Goal: Information Seeking & Learning: Find specific fact

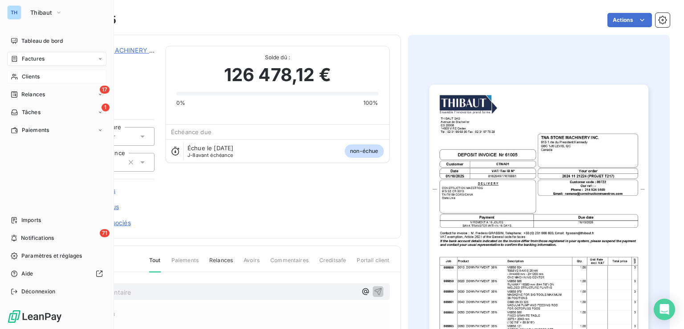
click at [32, 77] on span "Clients" at bounding box center [31, 77] width 18 height 8
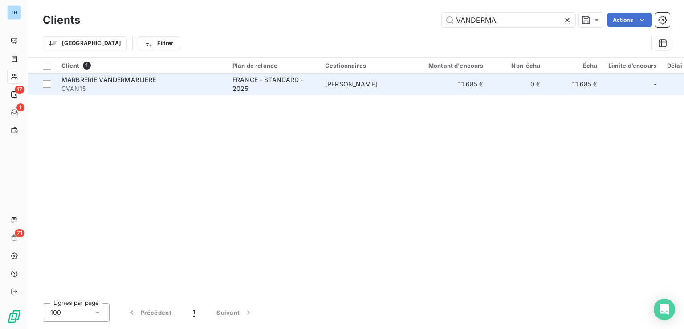
click at [205, 87] on span "CVAN15" at bounding box center [141, 88] width 160 height 9
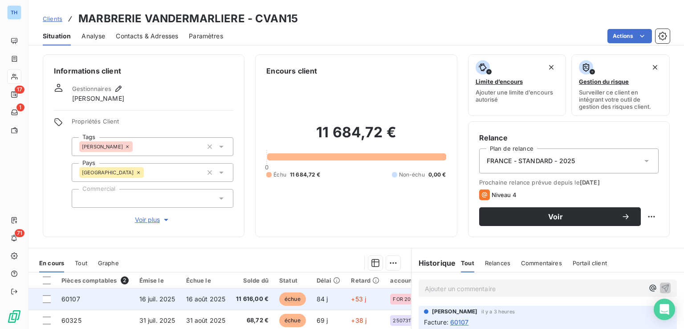
click at [195, 306] on td "16 août 2025" at bounding box center [206, 298] width 50 height 21
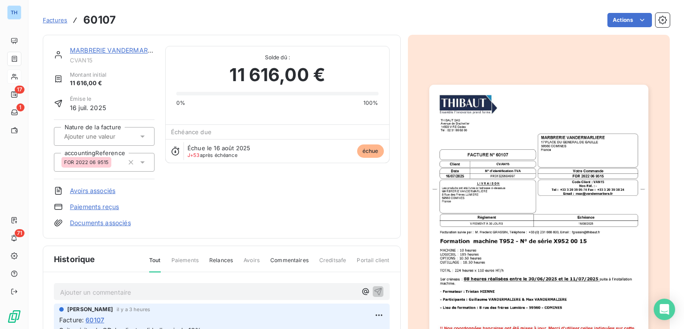
click at [487, 221] on img "button" at bounding box center [538, 240] width 219 height 310
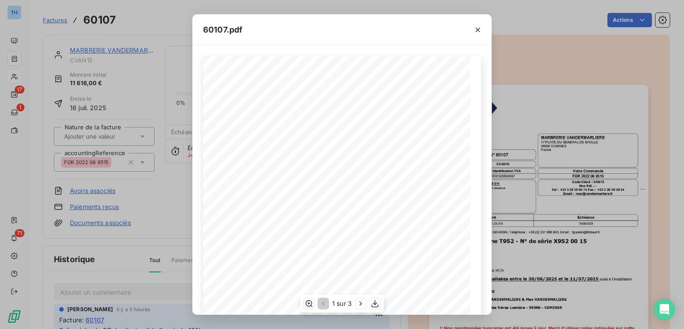
scroll to position [130, 0]
click at [362, 303] on icon "button" at bounding box center [361, 303] width 2 height 4
click at [365, 306] on icon "button" at bounding box center [361, 303] width 9 height 9
click at [478, 30] on icon "button" at bounding box center [478, 29] width 9 height 9
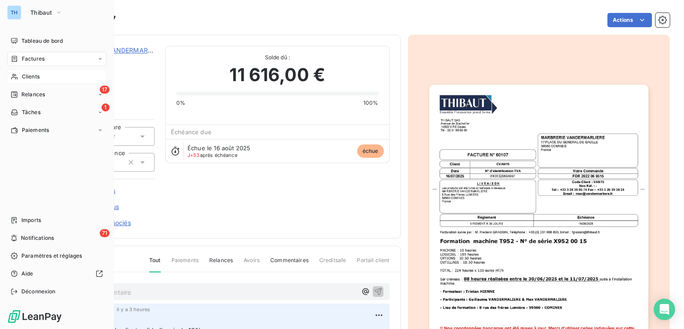
click at [31, 78] on span "Clients" at bounding box center [31, 77] width 18 height 8
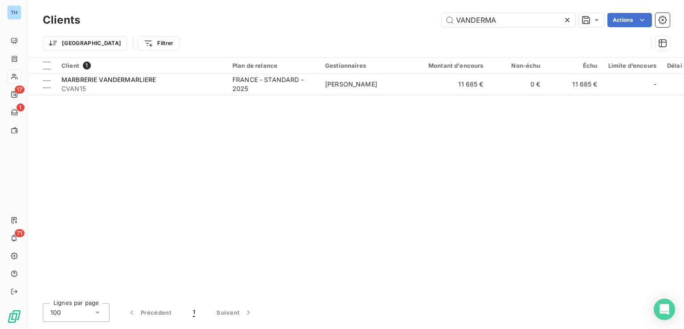
drag, startPoint x: 503, startPoint y: 22, endPoint x: 408, endPoint y: 16, distance: 94.6
click at [410, 15] on div "VANDERMA Actions" at bounding box center [380, 20] width 579 height 14
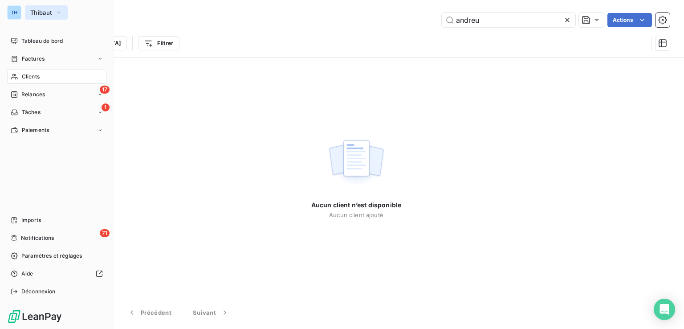
type input "andreu"
click at [36, 13] on span "Thibaut" at bounding box center [40, 12] width 21 height 7
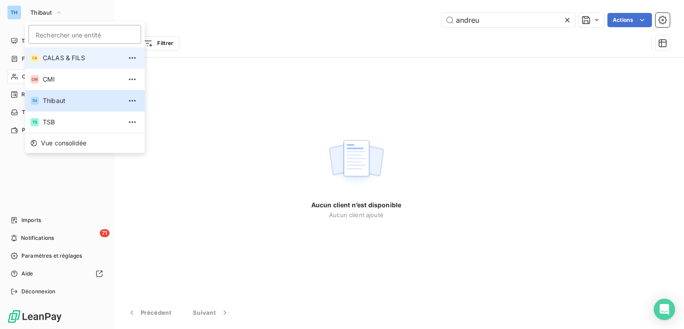
click at [53, 60] on span "CALAS & FILS" at bounding box center [82, 57] width 79 height 9
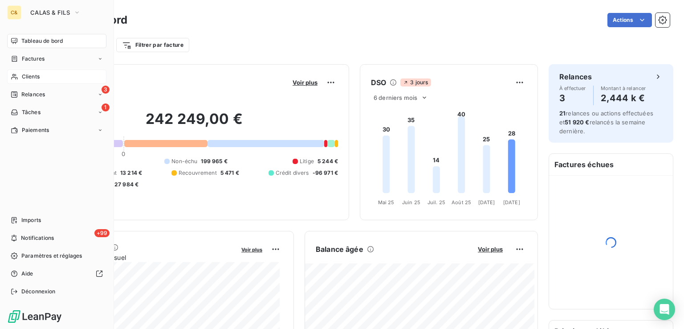
click at [30, 77] on span "Clients" at bounding box center [31, 77] width 18 height 8
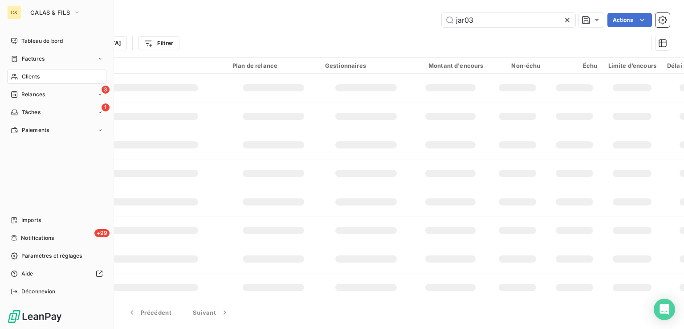
type input "andreu"
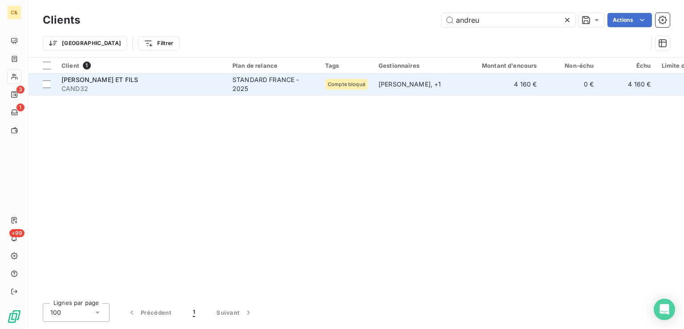
click at [168, 84] on span "CAND32" at bounding box center [141, 88] width 160 height 9
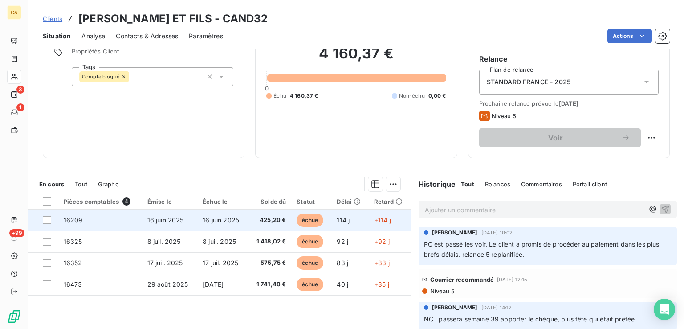
scroll to position [141, 0]
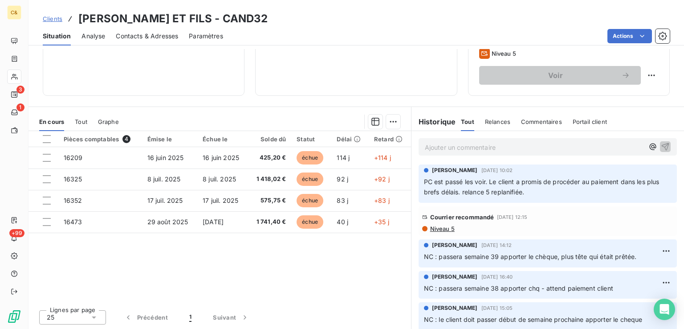
drag, startPoint x: 203, startPoint y: 253, endPoint x: 214, endPoint y: 250, distance: 11.5
click at [202, 254] on div "Pièces comptables 4 Émise le Échue le Solde dû Statut Délai Retard 16209 [DATE]…" at bounding box center [220, 217] width 383 height 172
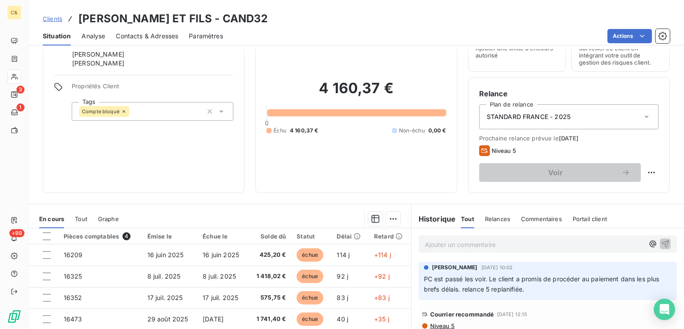
scroll to position [89, 0]
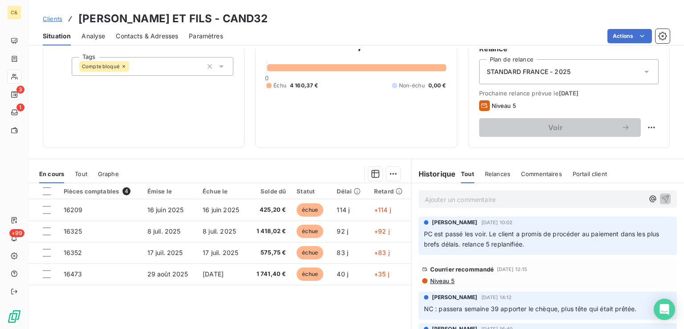
click at [281, 321] on div "Pièces comptables 4 Émise le Échue le Solde dû Statut Délai Retard 16209 [DATE]…" at bounding box center [220, 269] width 383 height 172
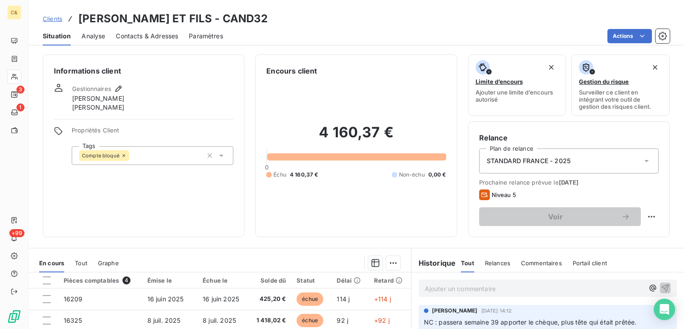
scroll to position [0, 0]
click at [132, 195] on div "Informations client Gestionnaires [PERSON_NAME] [PERSON_NAME] Propriétés Client…" at bounding box center [144, 145] width 202 height 183
click at [436, 286] on p "Ajouter un commentaire ﻿" at bounding box center [534, 288] width 219 height 11
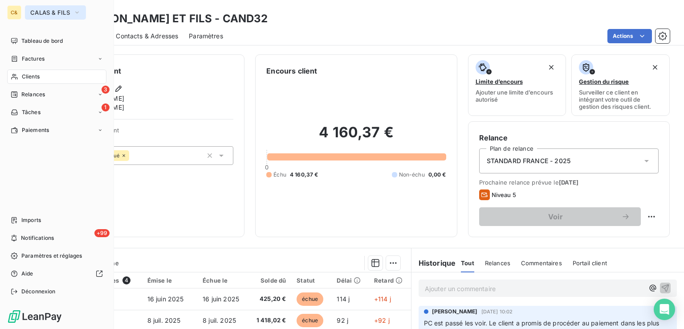
click at [53, 11] on span "CALAS & FILS" at bounding box center [50, 12] width 40 height 7
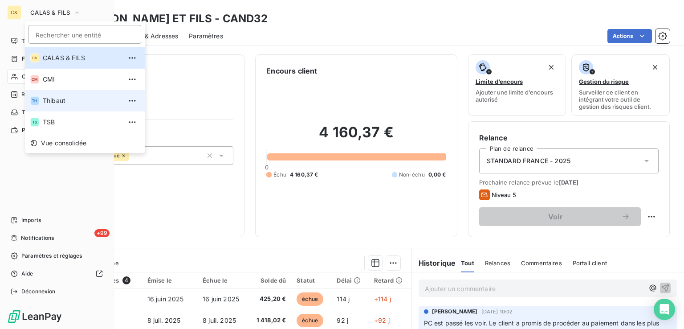
click at [55, 102] on span "Thibaut" at bounding box center [82, 100] width 79 height 9
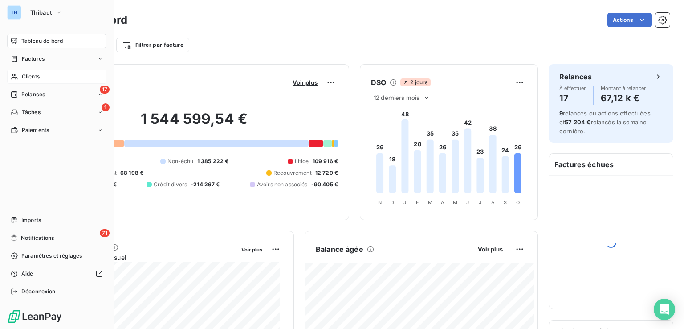
click at [32, 75] on span "Clients" at bounding box center [31, 77] width 18 height 8
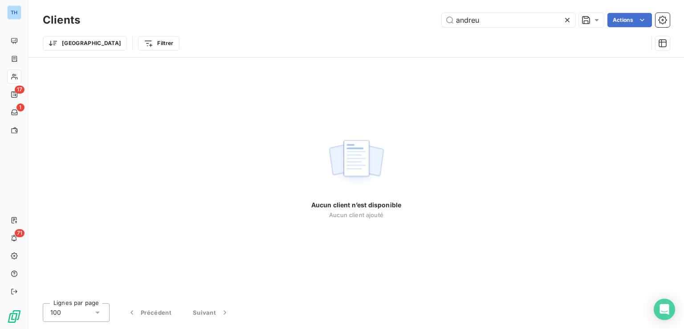
drag, startPoint x: 485, startPoint y: 24, endPoint x: 397, endPoint y: 12, distance: 88.9
click at [412, 20] on div "[PERSON_NAME]" at bounding box center [380, 20] width 579 height 14
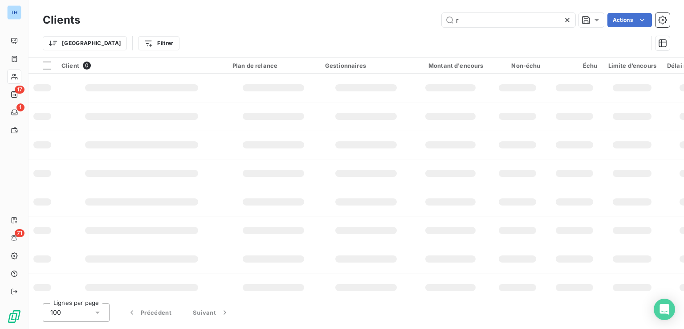
type input "r"
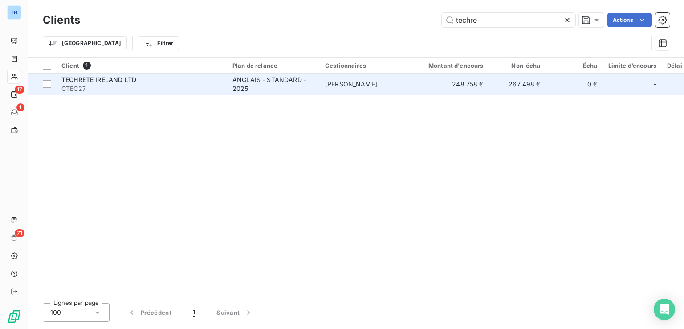
type input "techre"
click at [281, 78] on div "ANGLAIS - STANDARD - 2025" at bounding box center [274, 84] width 82 height 18
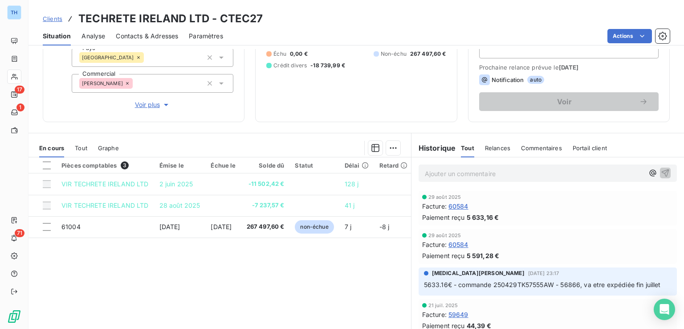
scroll to position [134, 0]
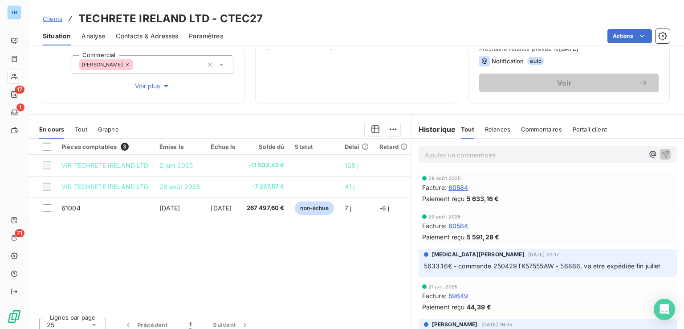
click at [81, 127] on span "Tout" at bounding box center [81, 129] width 12 height 7
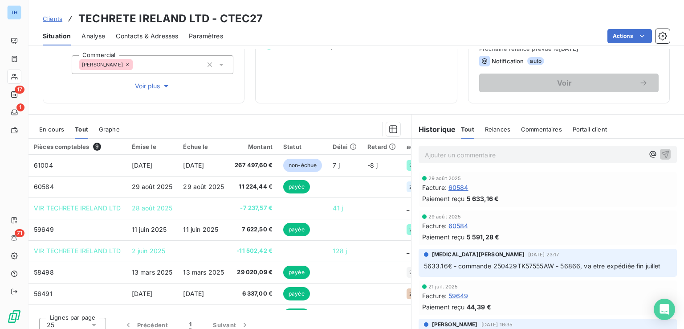
click at [51, 129] on span "En cours" at bounding box center [51, 129] width 25 height 7
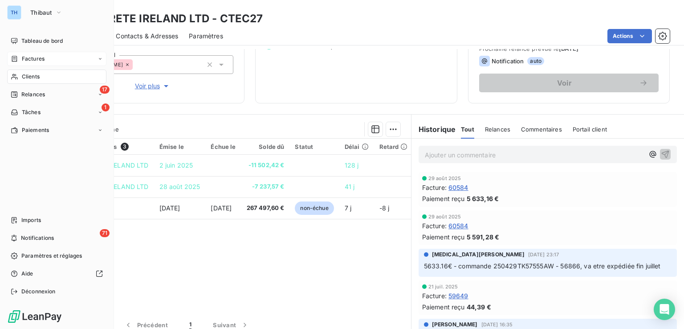
click at [37, 56] on span "Factures" at bounding box center [33, 59] width 23 height 8
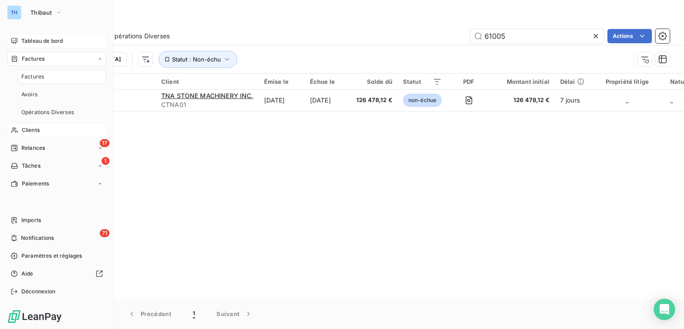
click at [48, 38] on span "Tableau de bord" at bounding box center [41, 41] width 41 height 8
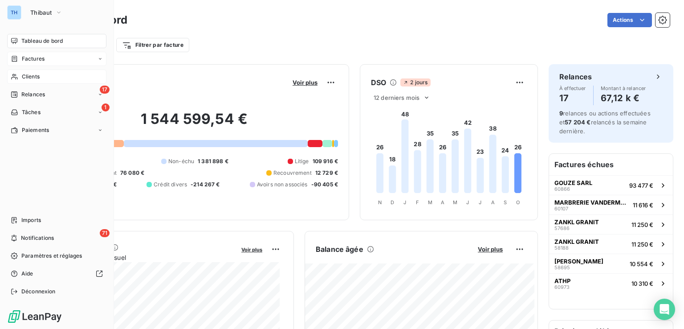
click at [43, 56] on span "Factures" at bounding box center [33, 59] width 23 height 8
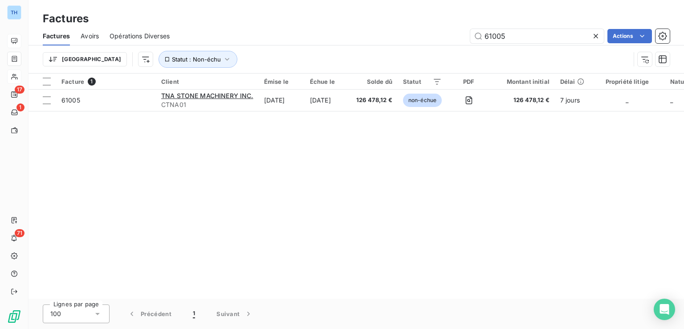
click at [597, 34] on icon at bounding box center [596, 36] width 9 height 9
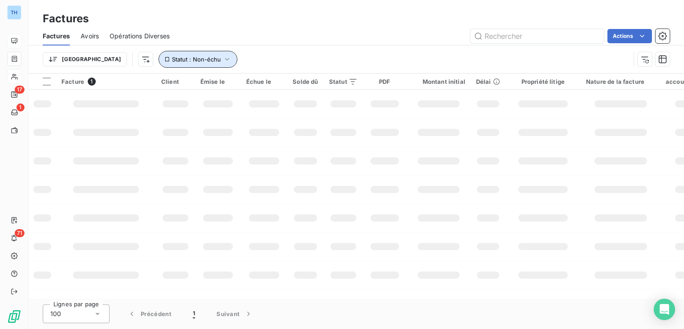
click at [172, 58] on span "Statut : Non-échu" at bounding box center [196, 59] width 49 height 7
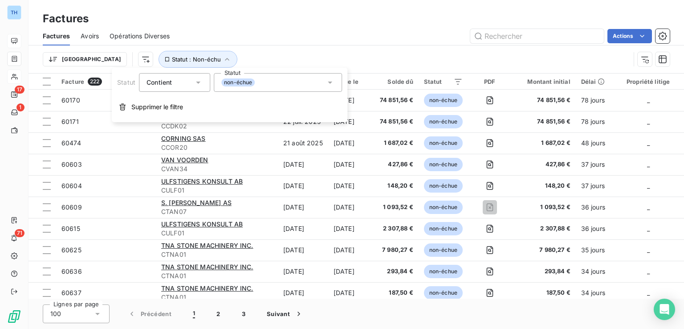
click at [265, 82] on div "non-échue" at bounding box center [278, 82] width 128 height 19
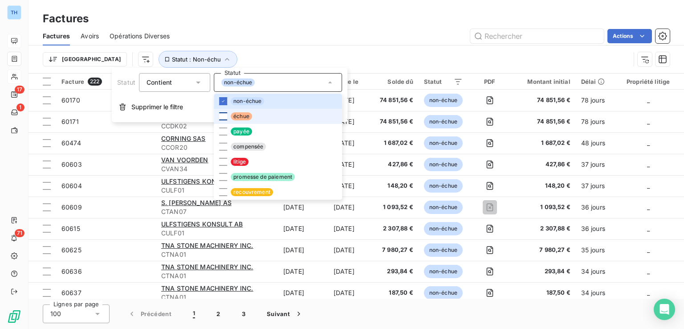
click at [222, 115] on div at bounding box center [223, 116] width 8 height 8
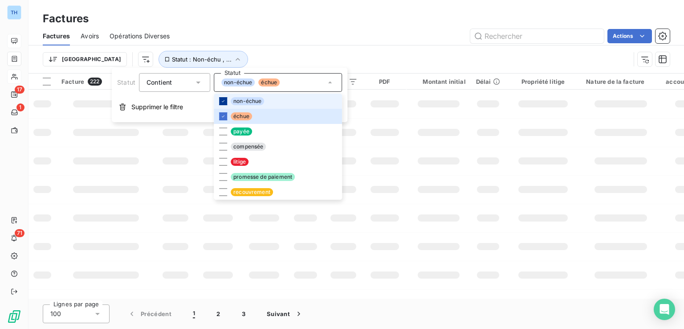
click at [221, 105] on div at bounding box center [223, 101] width 8 height 8
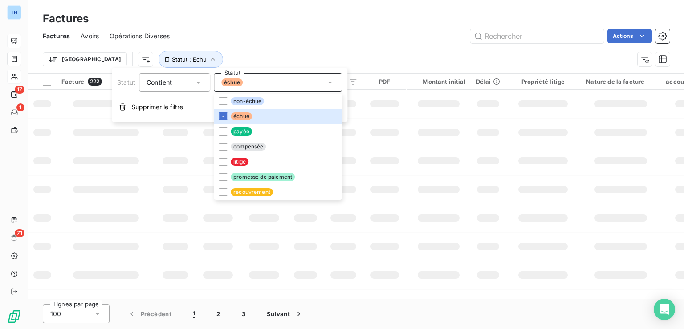
click at [294, 20] on div "Factures" at bounding box center [357, 19] width 656 height 16
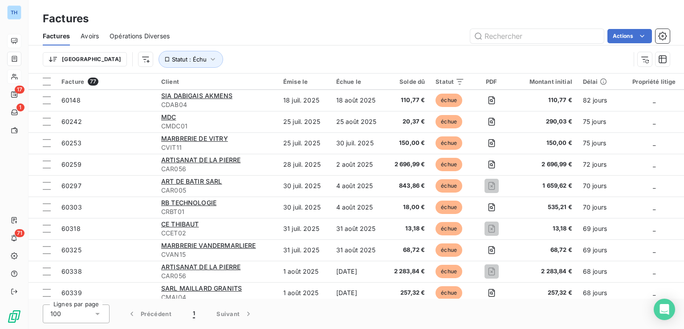
scroll to position [579, 0]
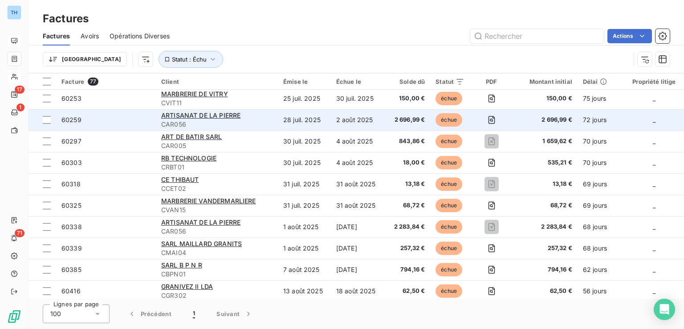
click at [245, 129] on td "ARTISANAT DE LA PIERRE CAR056" at bounding box center [217, 119] width 122 height 21
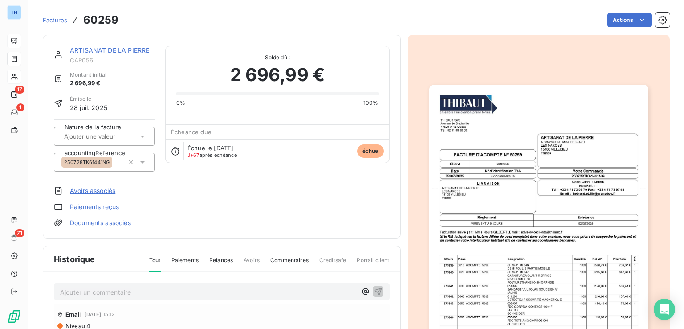
click at [88, 50] on link "ARTISANAT DE LA PIERRE" at bounding box center [109, 50] width 79 height 8
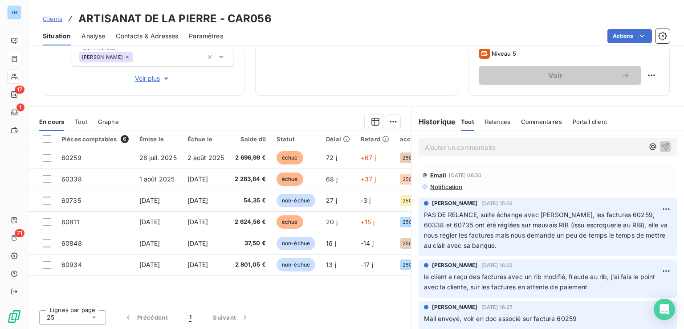
scroll to position [97, 0]
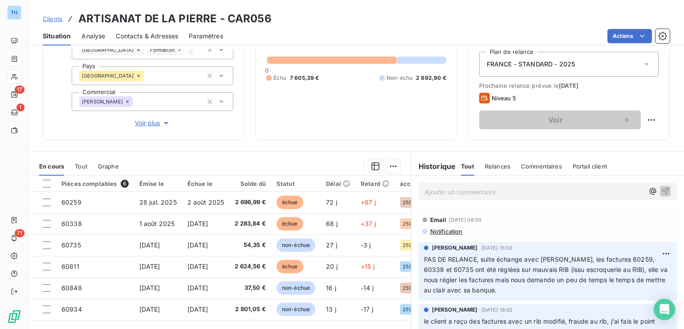
drag, startPoint x: 574, startPoint y: 19, endPoint x: 570, endPoint y: 14, distance: 6.3
click at [574, 19] on div "Clients ARTISANAT DE LA PIERRE - CAR056" at bounding box center [357, 19] width 656 height 16
click at [147, 33] on span "Contacts & Adresses" at bounding box center [147, 36] width 62 height 9
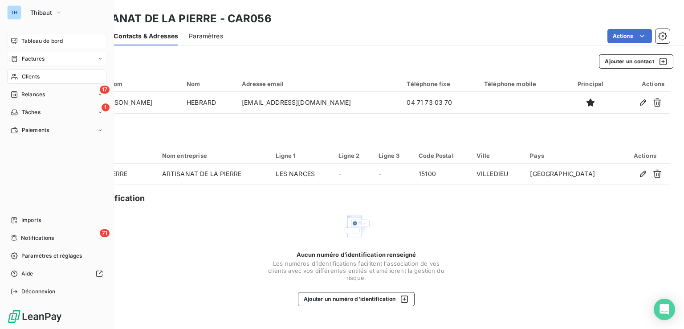
click at [5, 164] on div "TH Thibaut Tableau de bord Factures Clients 17 Relances 1 Tâches Paiements Impo…" at bounding box center [57, 164] width 114 height 329
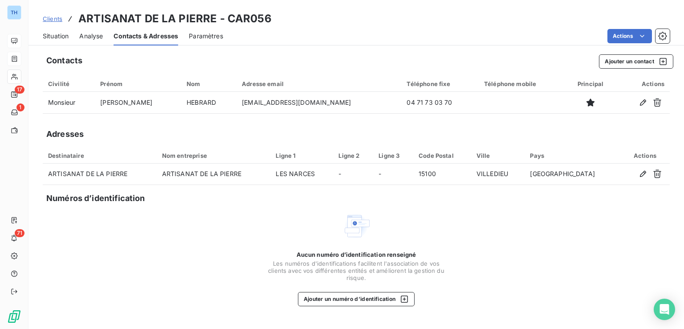
click at [53, 33] on span "Situation" at bounding box center [56, 36] width 26 height 9
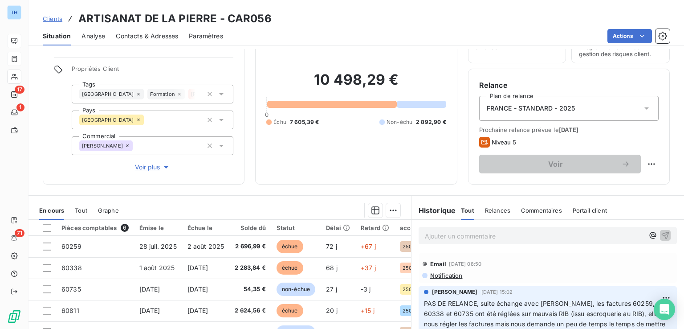
scroll to position [89, 0]
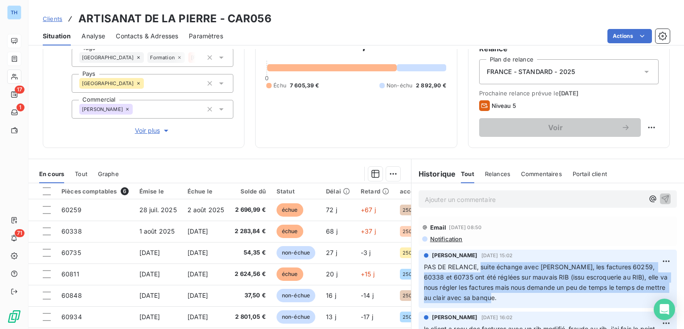
drag, startPoint x: 477, startPoint y: 266, endPoint x: 529, endPoint y: 300, distance: 62.2
click at [529, 300] on p "PAS DE RELANCE, suite échange avec [PERSON_NAME], les factures 60259, 60338 et …" at bounding box center [548, 282] width 248 height 41
click at [539, 266] on span "PAS DE RELANCE, suite échange avec [PERSON_NAME], les factures 60259, 60338 et …" at bounding box center [546, 282] width 245 height 38
drag, startPoint x: 582, startPoint y: 267, endPoint x: 560, endPoint y: 298, distance: 38.0
click at [560, 298] on p "PAS DE RELANCE, suite échange avec [PERSON_NAME], les factures 60259, 60338 et …" at bounding box center [548, 282] width 248 height 41
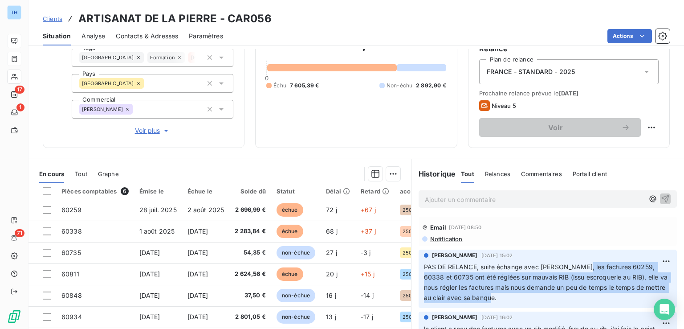
copy span "les factures 60259, 60338 et 60735 ont été réglées sur mauvais RIB (issu escroq…"
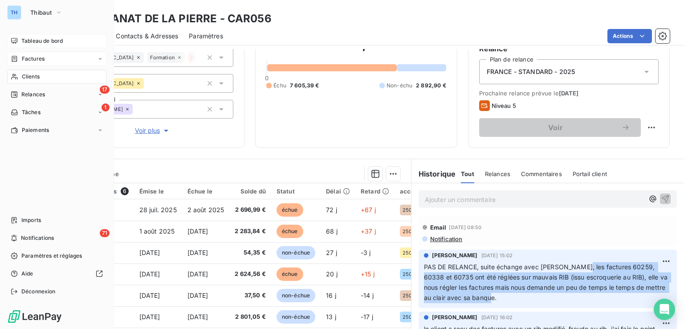
click at [32, 57] on span "Factures" at bounding box center [33, 59] width 23 height 8
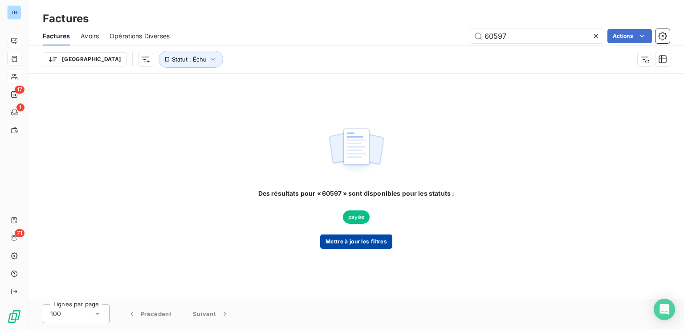
type input "60597"
click at [366, 239] on button "Mettre à jour les filtres" at bounding box center [356, 241] width 72 height 14
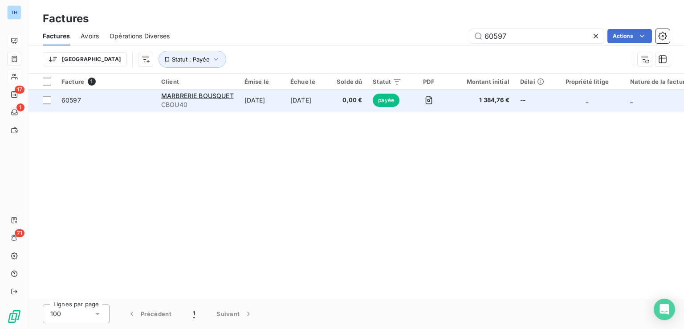
click at [264, 98] on td "[DATE]" at bounding box center [262, 100] width 46 height 21
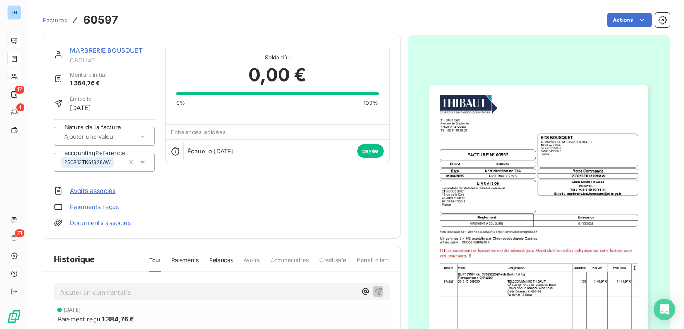
click at [568, 188] on img "button" at bounding box center [538, 240] width 219 height 310
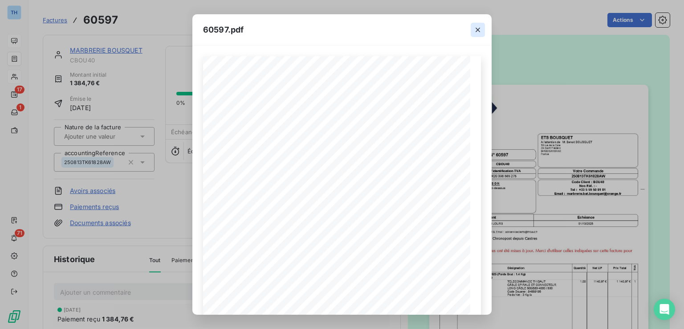
click at [476, 26] on icon "button" at bounding box center [478, 29] width 9 height 9
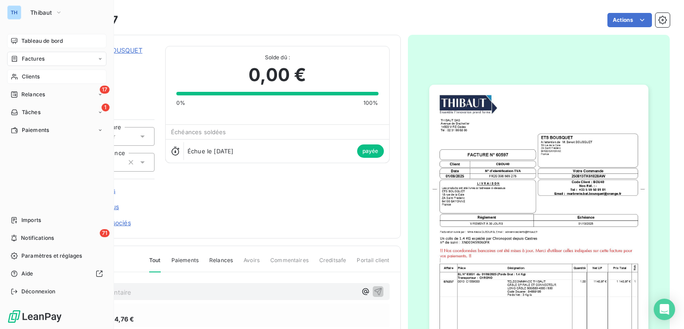
click at [27, 59] on span "Factures" at bounding box center [33, 59] width 23 height 8
click at [35, 61] on span "Factures" at bounding box center [33, 59] width 23 height 8
click at [36, 77] on span "Factures" at bounding box center [32, 77] width 23 height 8
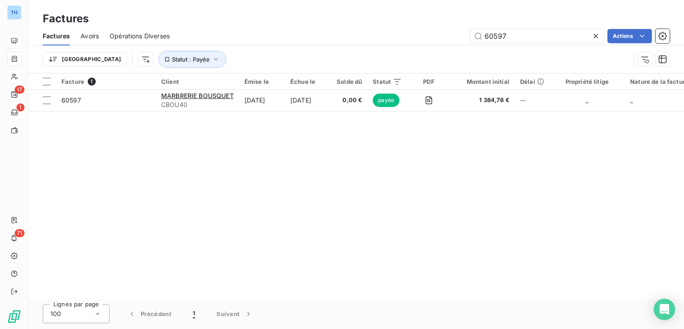
drag, startPoint x: 511, startPoint y: 38, endPoint x: 402, endPoint y: 37, distance: 109.2
click at [406, 37] on div "60597 Actions" at bounding box center [425, 36] width 490 height 14
type input "60870"
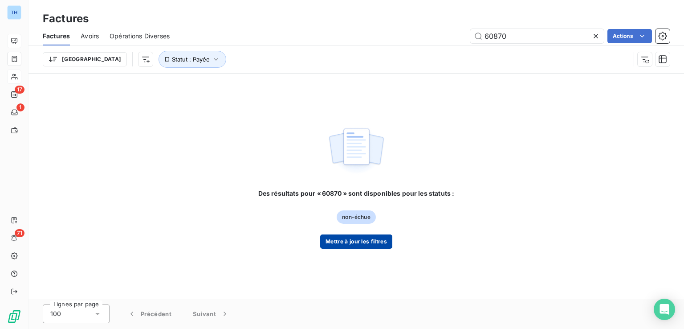
click at [358, 245] on button "Mettre à jour les filtres" at bounding box center [356, 241] width 72 height 14
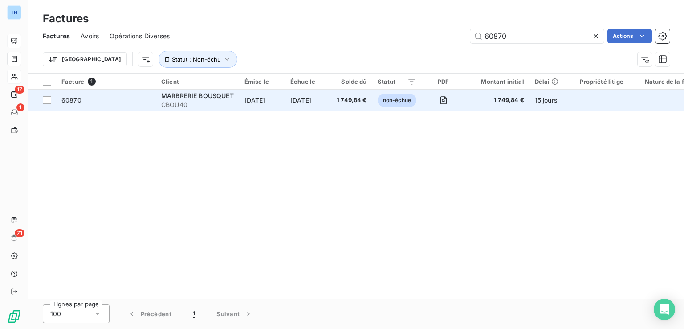
click at [276, 104] on td "[DATE]" at bounding box center [262, 100] width 46 height 21
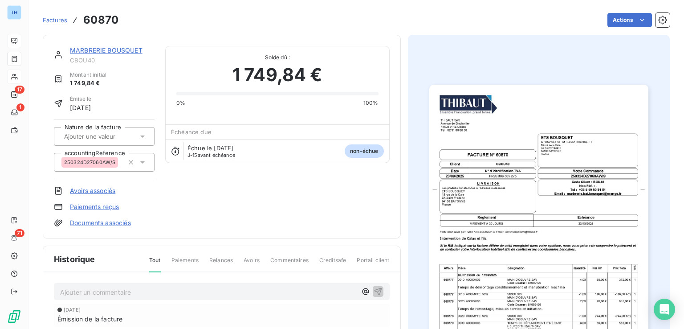
click at [502, 159] on img "button" at bounding box center [538, 240] width 219 height 310
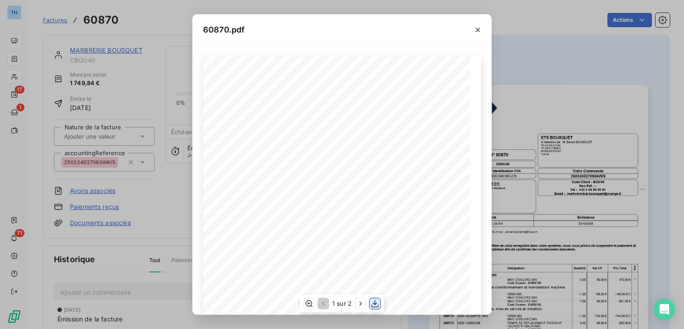
click at [376, 302] on icon "button" at bounding box center [375, 303] width 9 height 9
